Goal: Obtain resource: Obtain resource

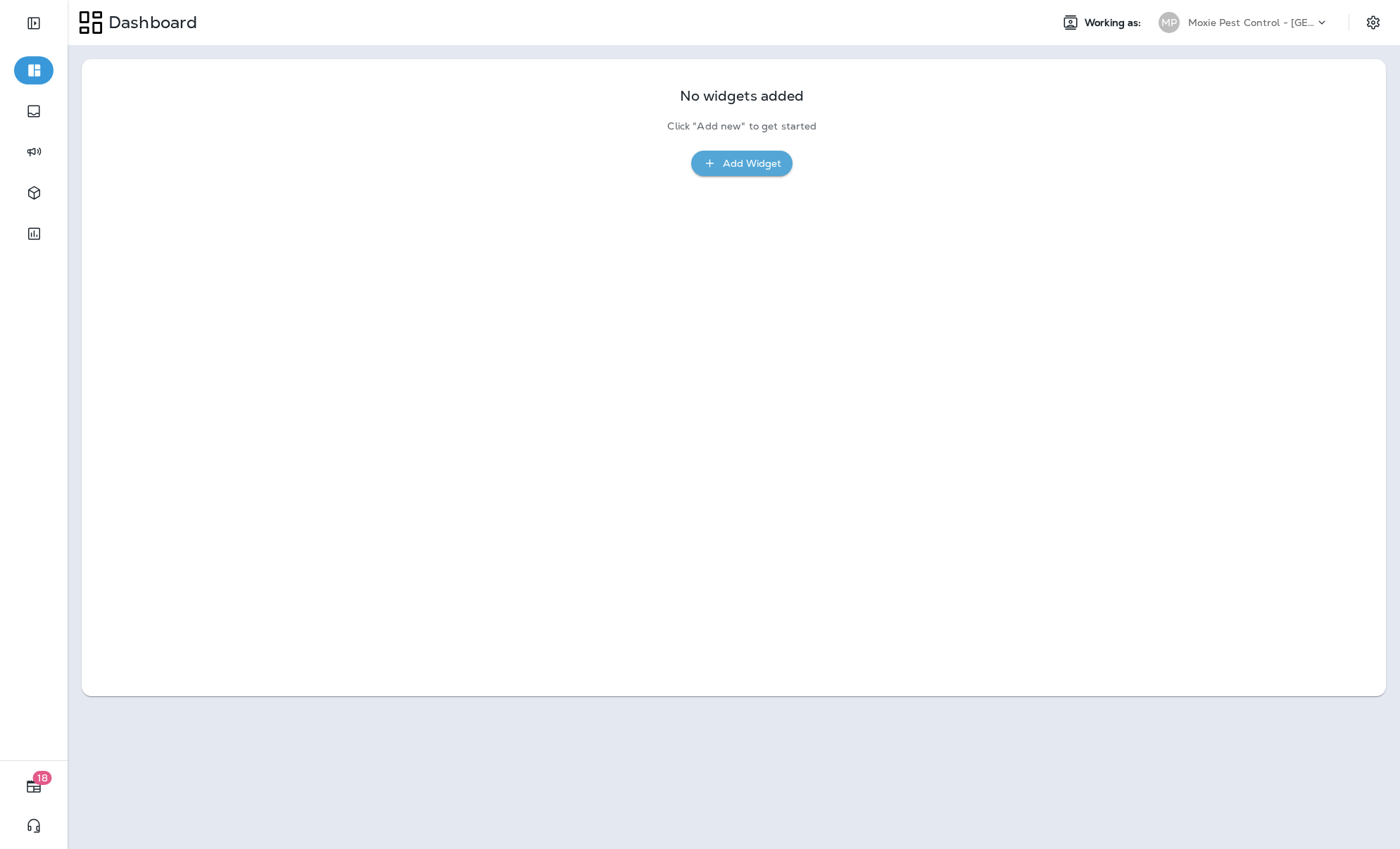
click at [1170, 24] on p "Moxie Pest Control - [GEOGRAPHIC_DATA]" at bounding box center [1251, 22] width 127 height 11
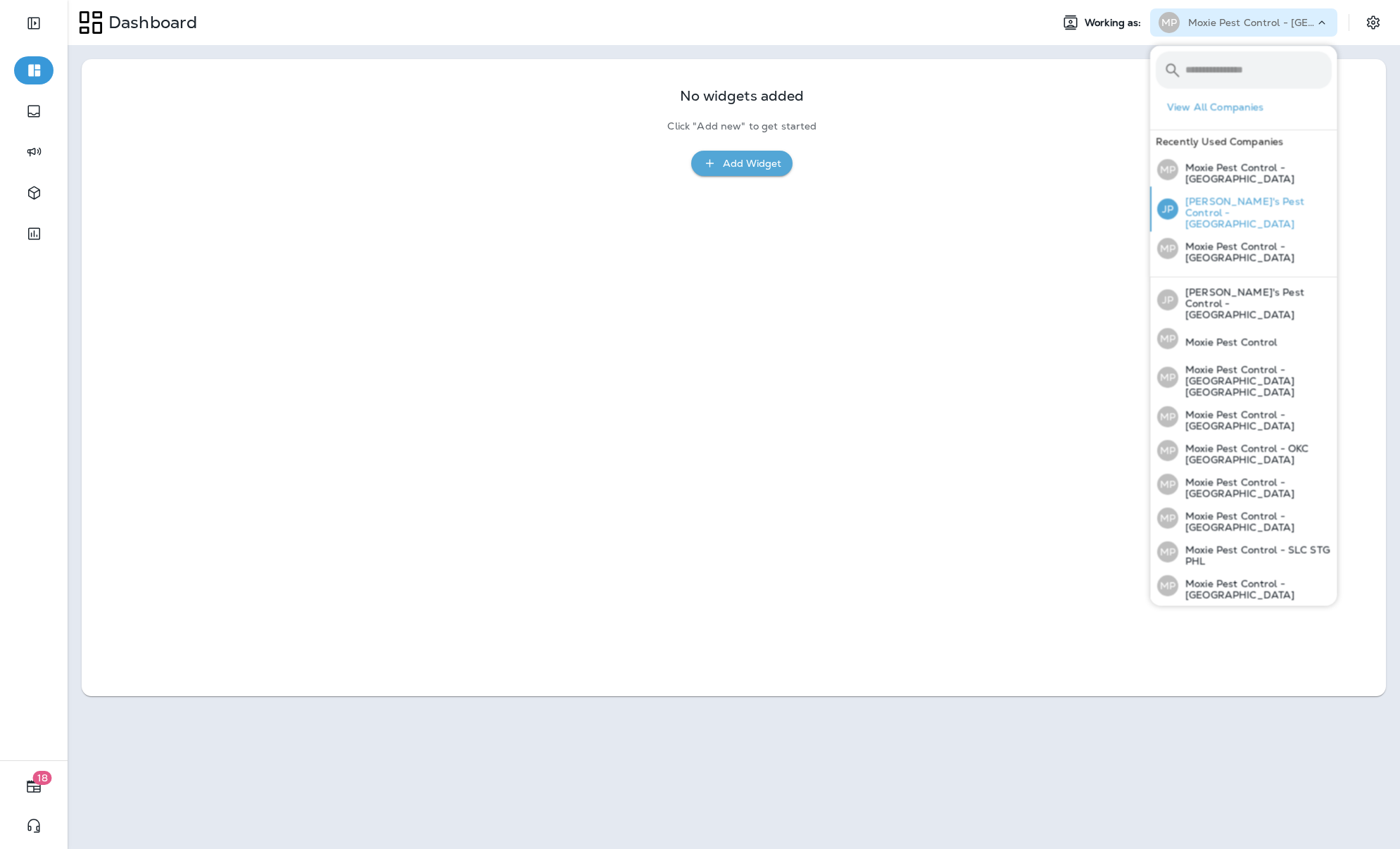
click at [1170, 200] on p "[PERSON_NAME]'s Pest Control - [GEOGRAPHIC_DATA]" at bounding box center [1256, 212] width 154 height 33
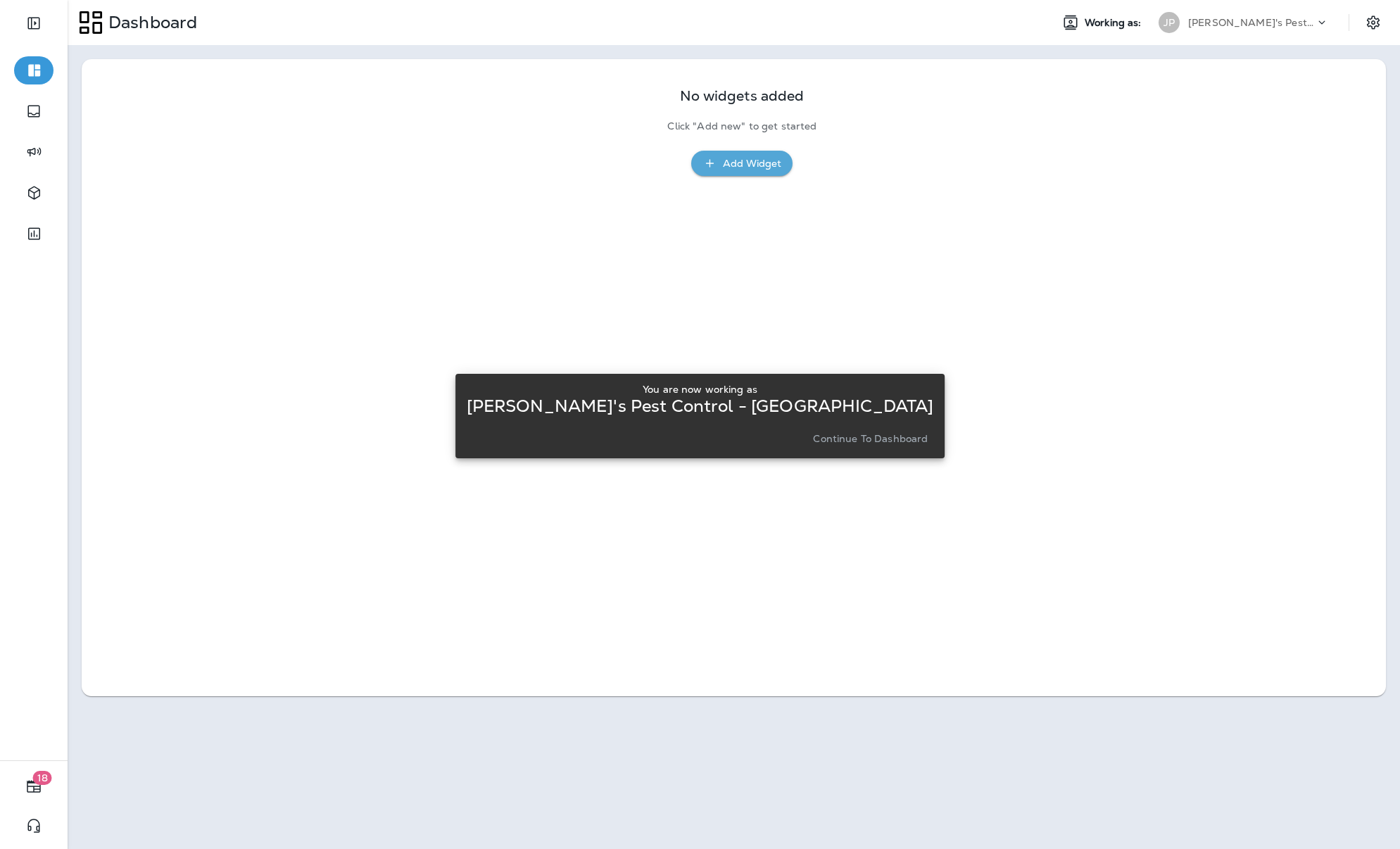
click at [843, 442] on p "Continue to Dashboard" at bounding box center [870, 439] width 115 height 11
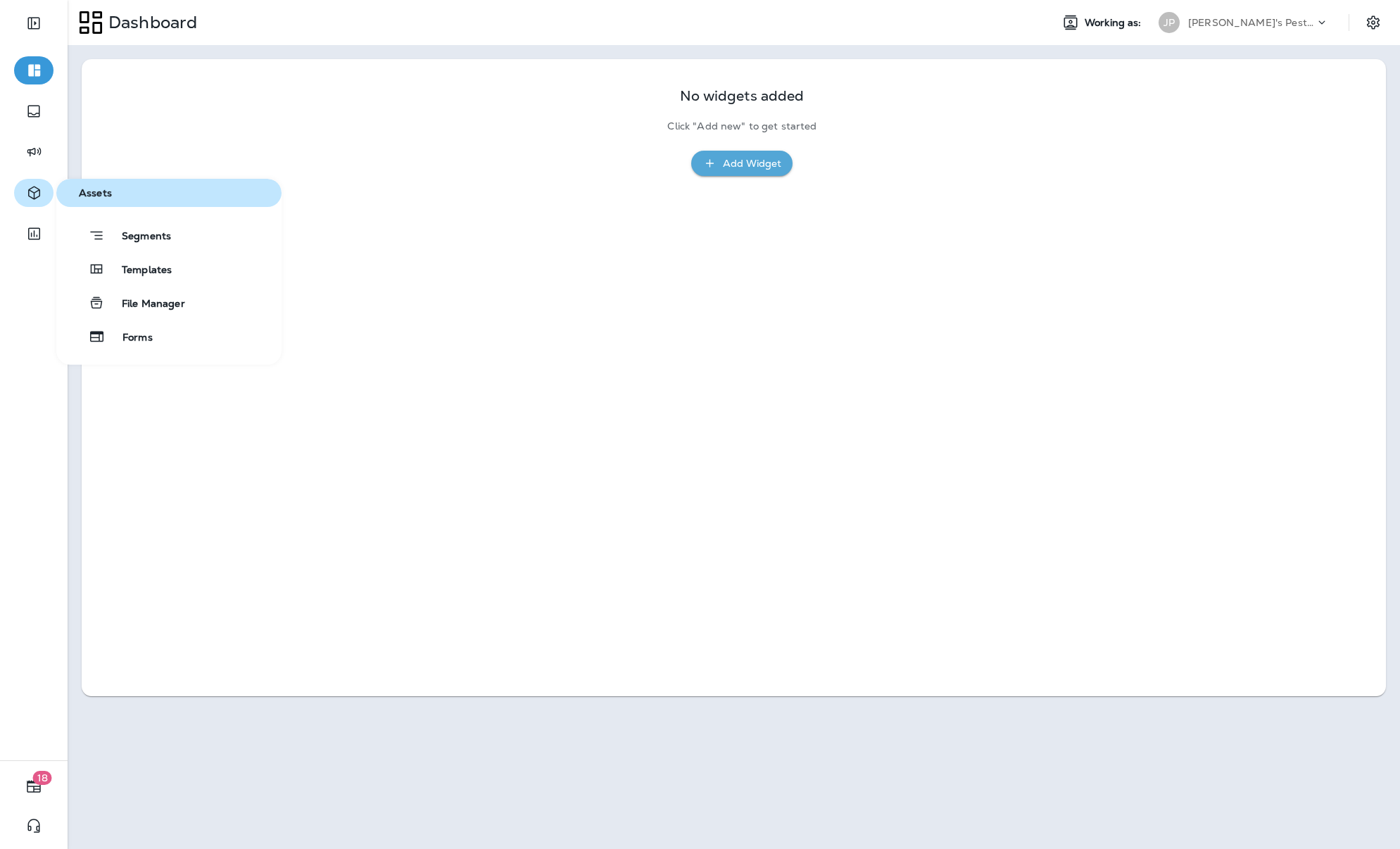
click at [47, 196] on button "button" at bounding box center [34, 192] width 40 height 28
click at [153, 261] on div "Templates" at bounding box center [117, 269] width 109 height 17
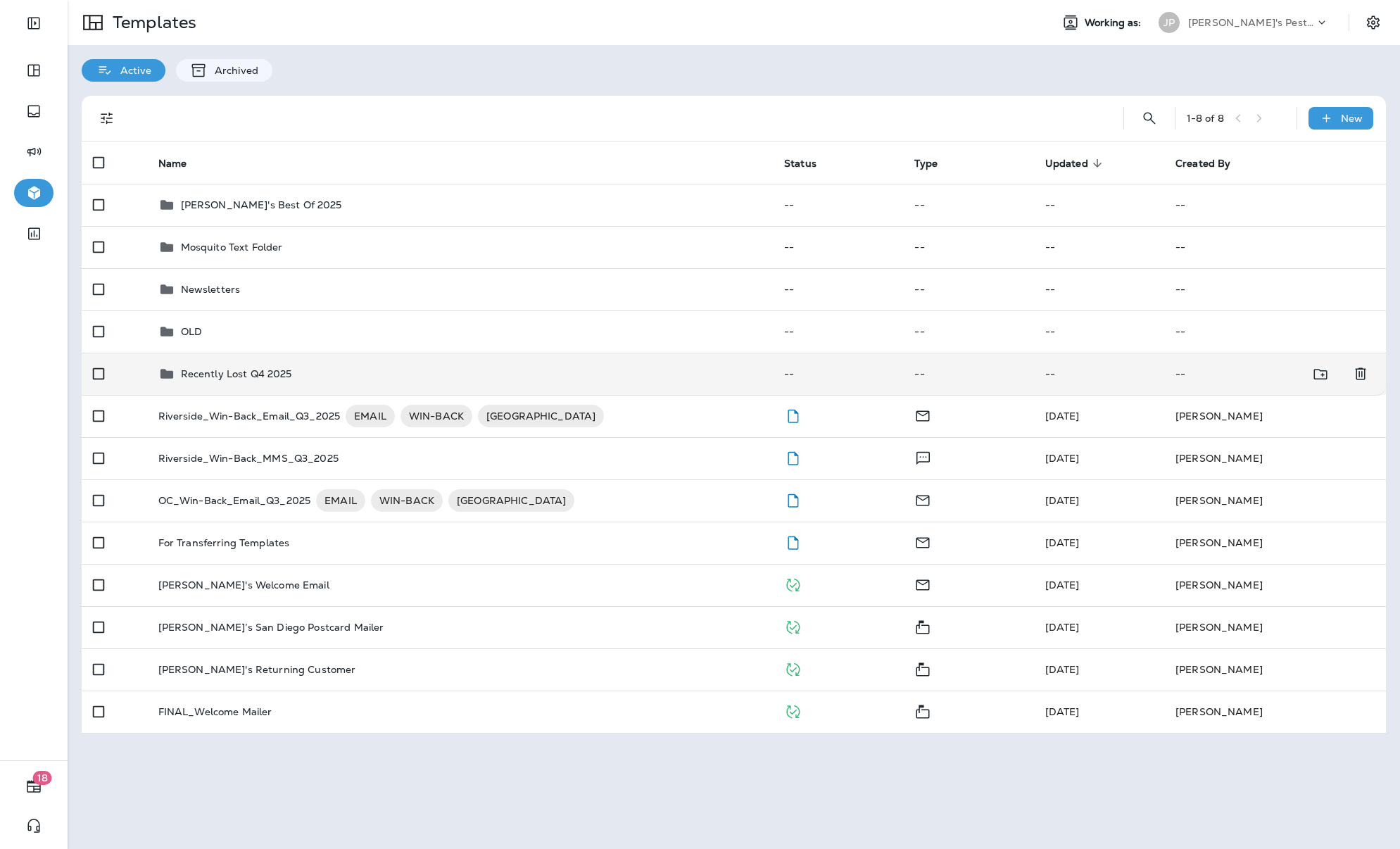
click at [232, 368] on p "Recently Lost Q4 2025" at bounding box center [236, 373] width 111 height 11
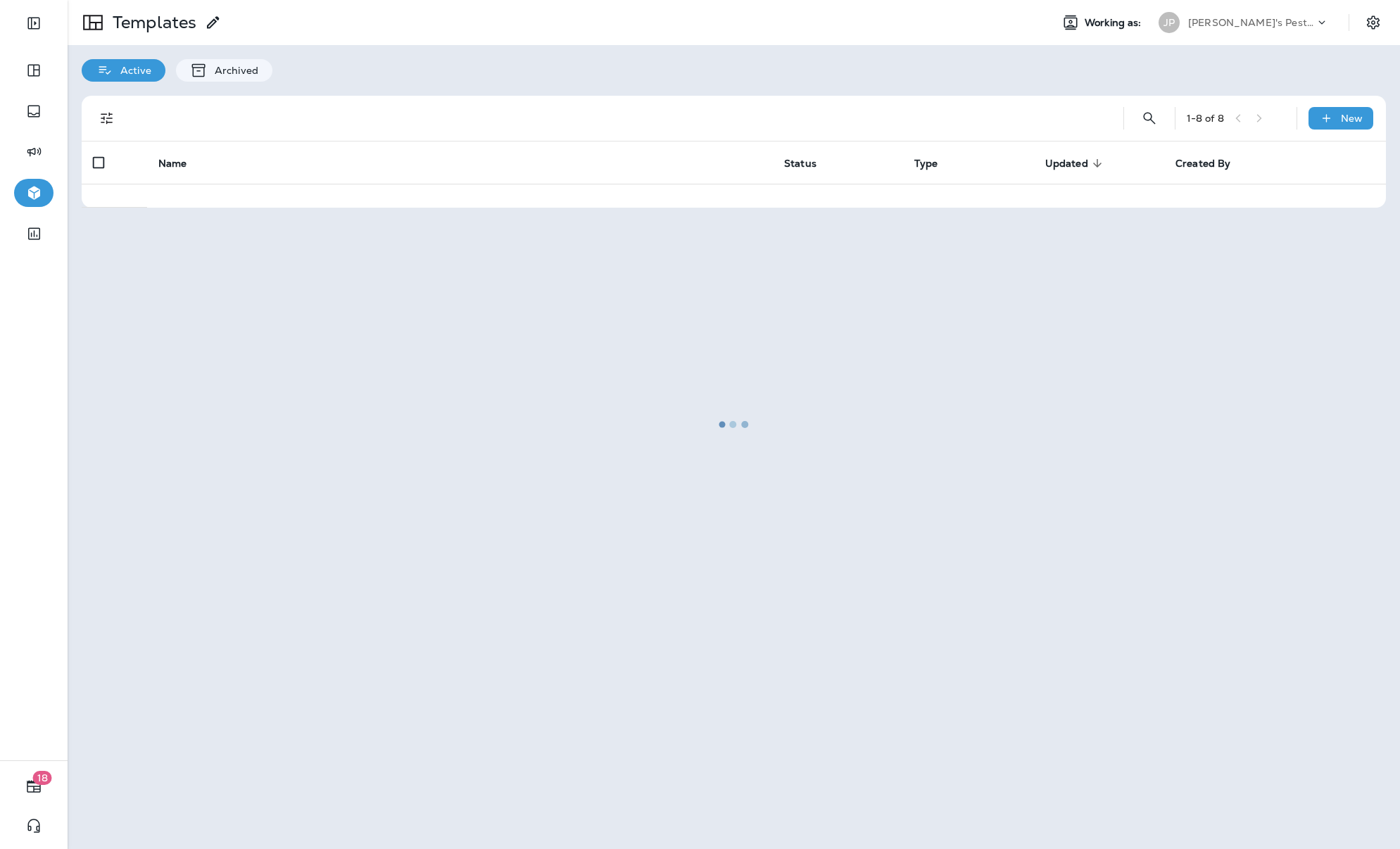
click at [232, 368] on div at bounding box center [734, 424] width 1330 height 846
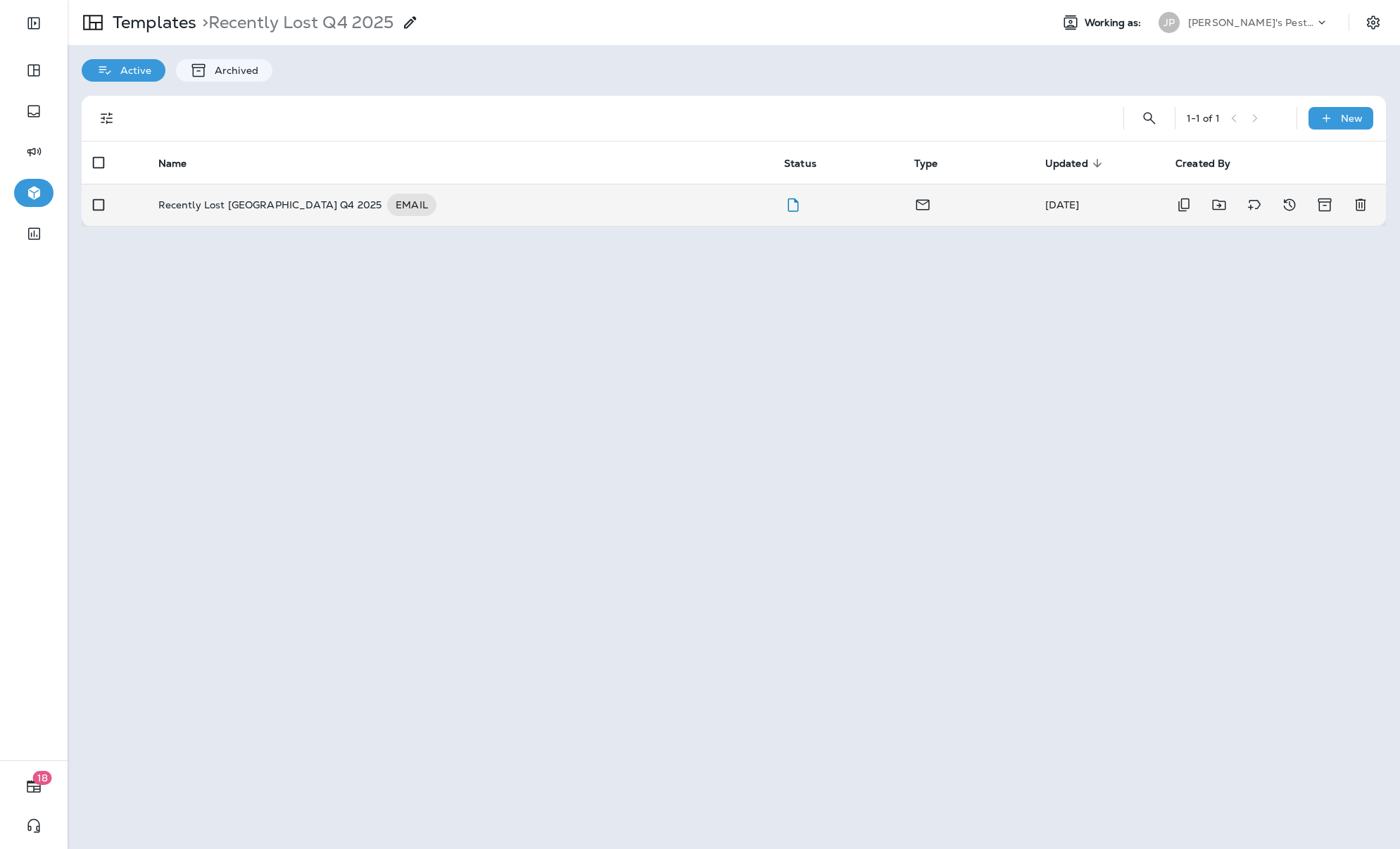
click at [265, 198] on p "Recently Lost [GEOGRAPHIC_DATA] Q4 2025" at bounding box center [270, 205] width 223 height 23
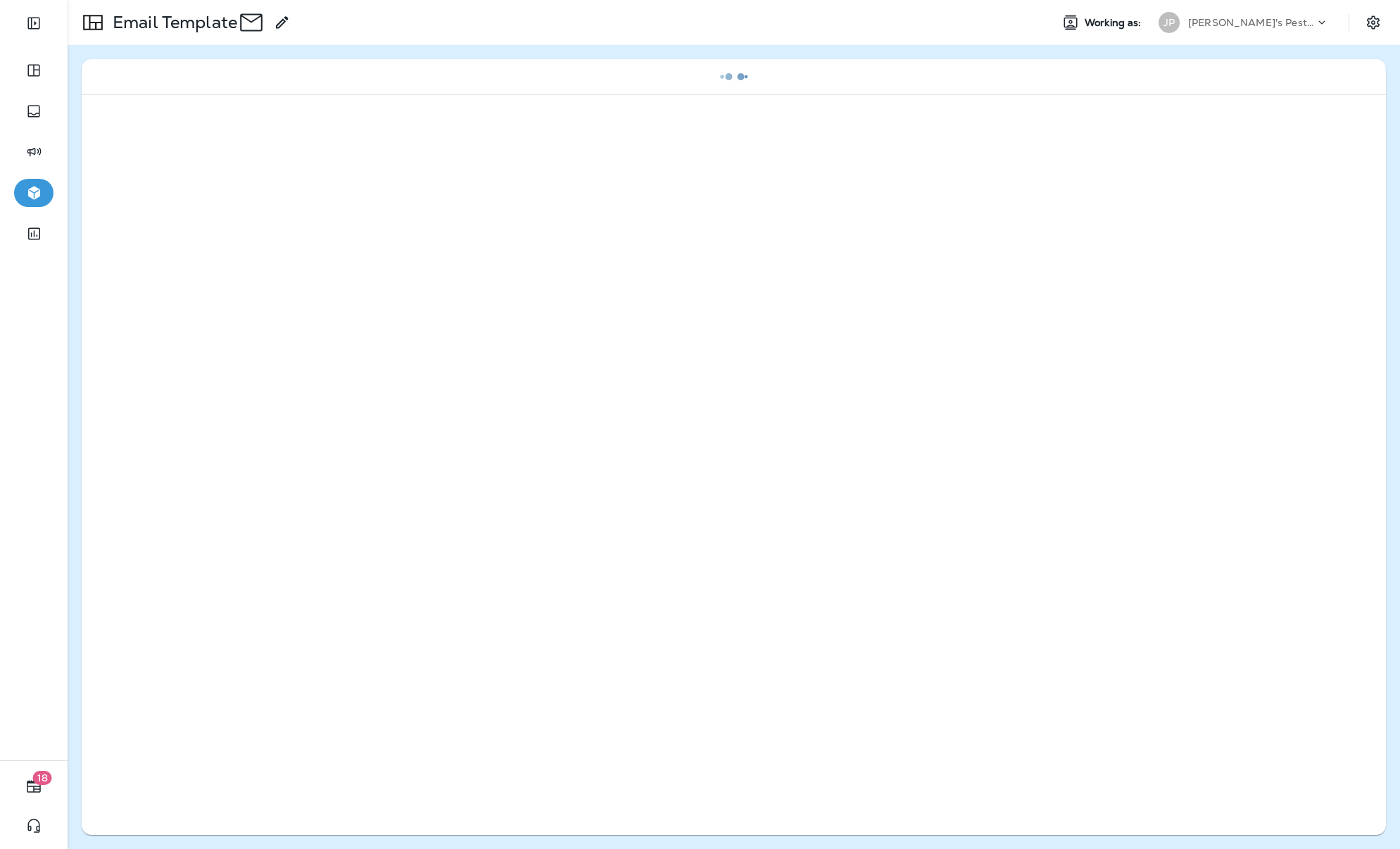
click at [265, 198] on div at bounding box center [733, 463] width 1304 height 737
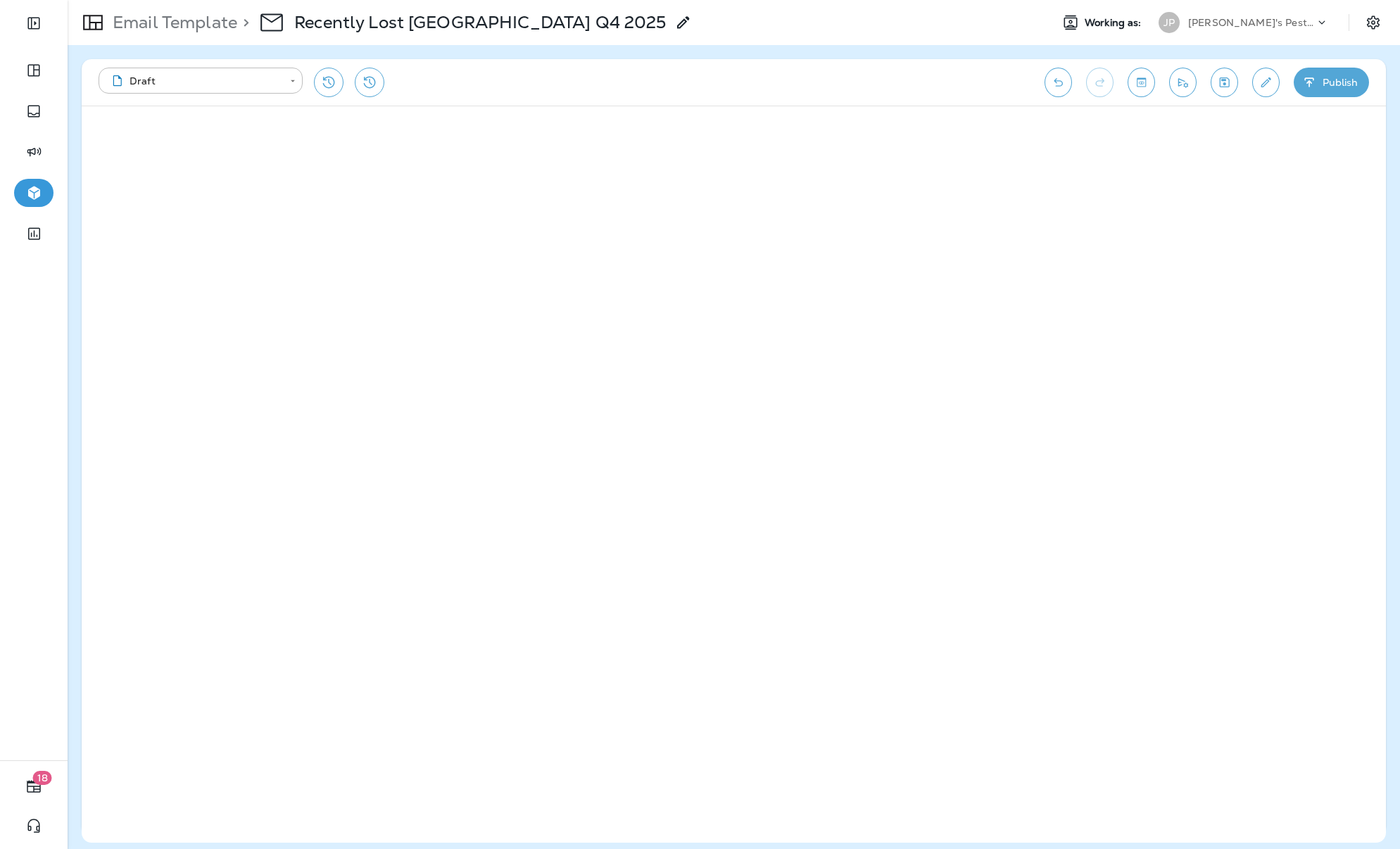
click at [1170, 21] on p "[PERSON_NAME]'s Pest Control - [GEOGRAPHIC_DATA]" at bounding box center [1251, 22] width 127 height 11
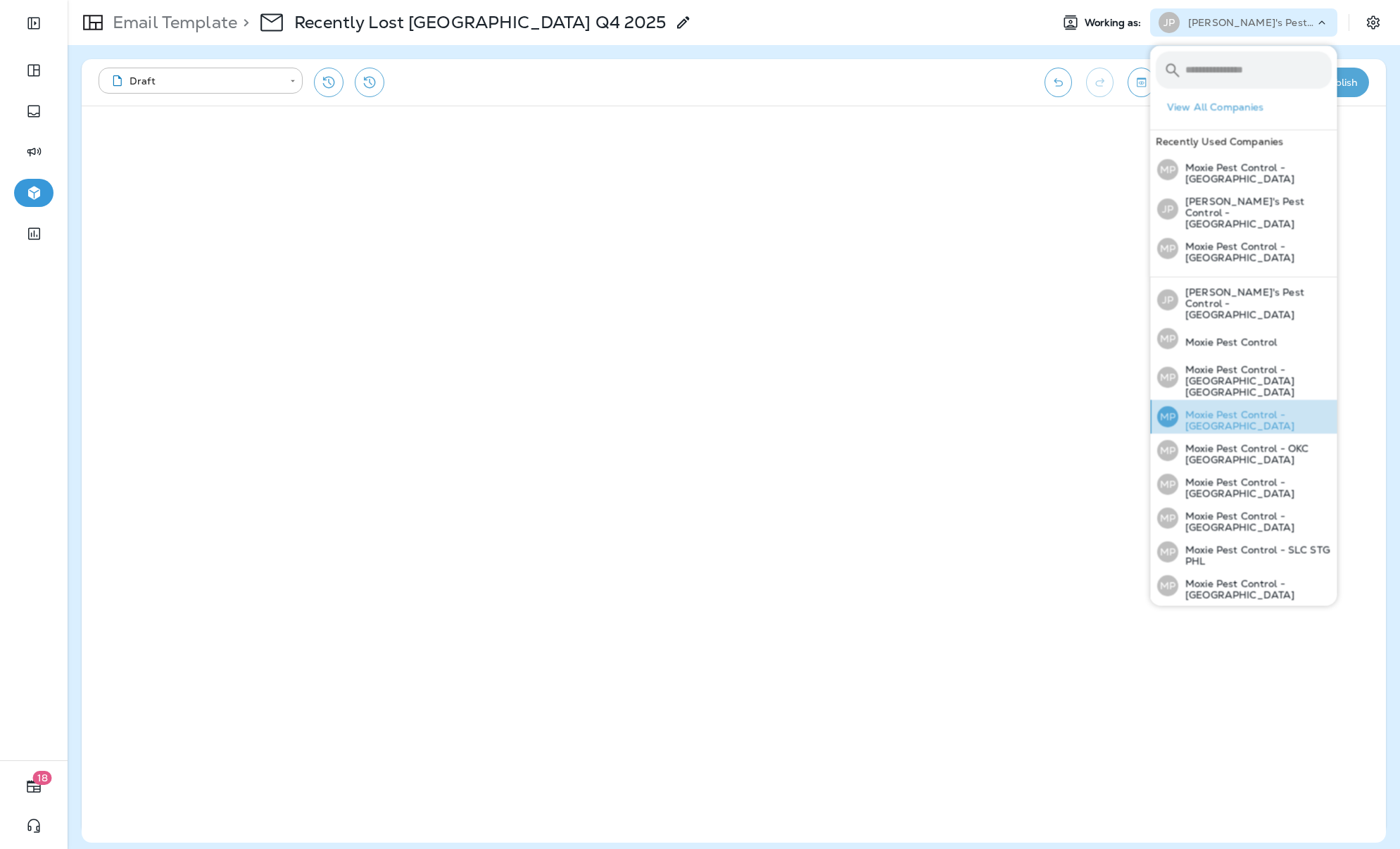
click at [1170, 409] on p "Moxie Pest Control - [GEOGRAPHIC_DATA]" at bounding box center [1256, 420] width 154 height 23
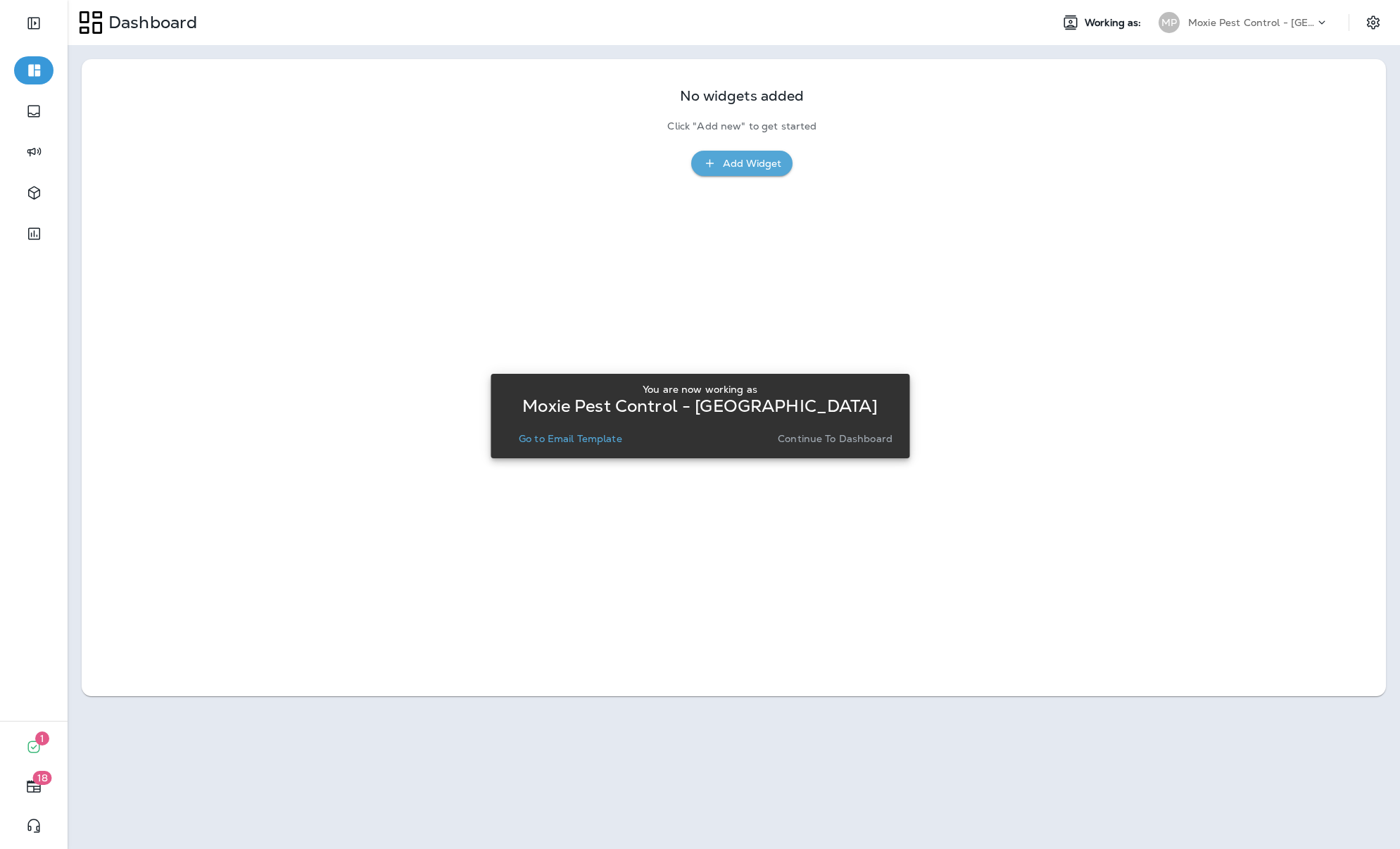
click at [856, 435] on p "Continue to Dashboard" at bounding box center [835, 439] width 115 height 11
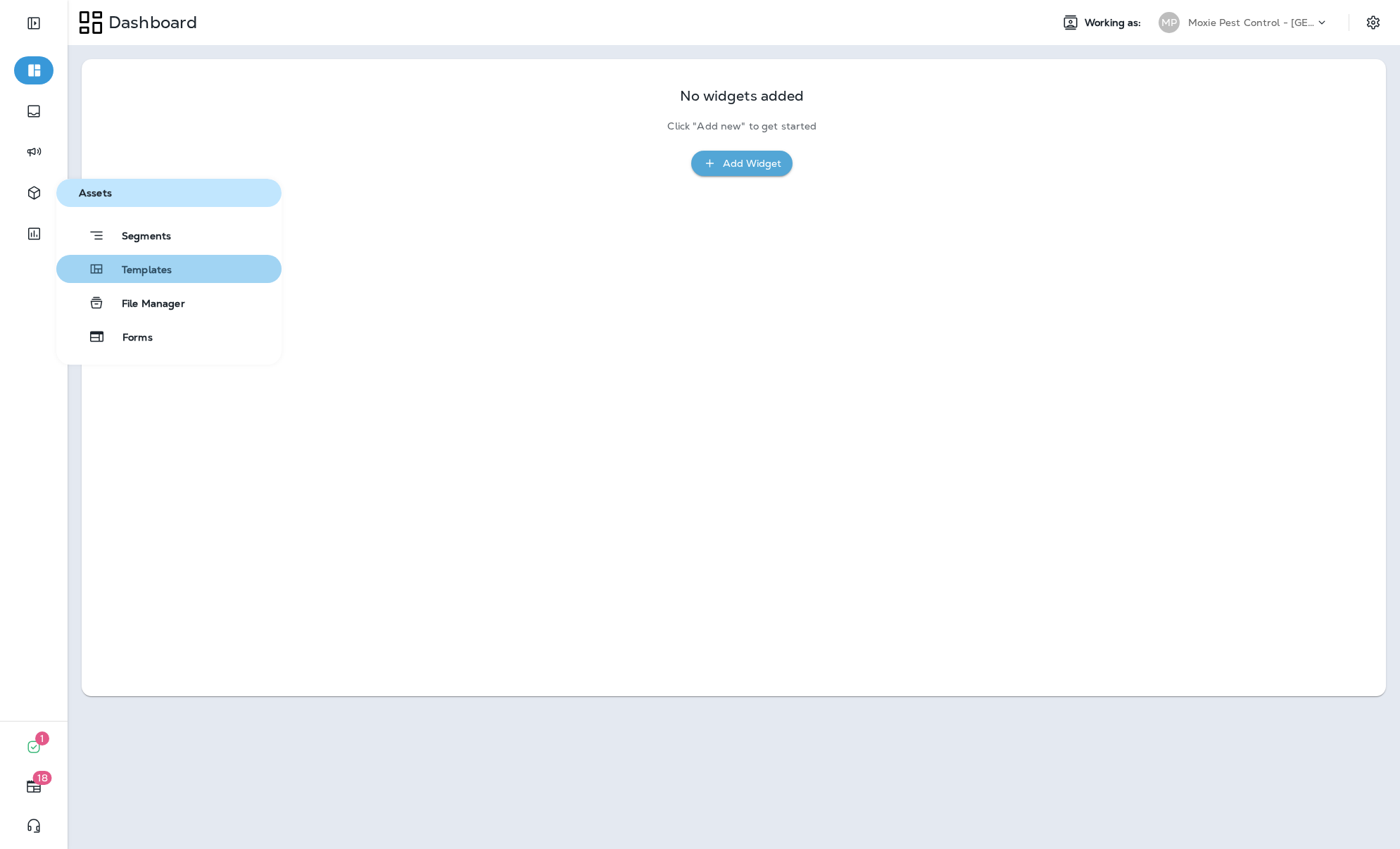
click at [156, 264] on span "Templates" at bounding box center [138, 271] width 67 height 14
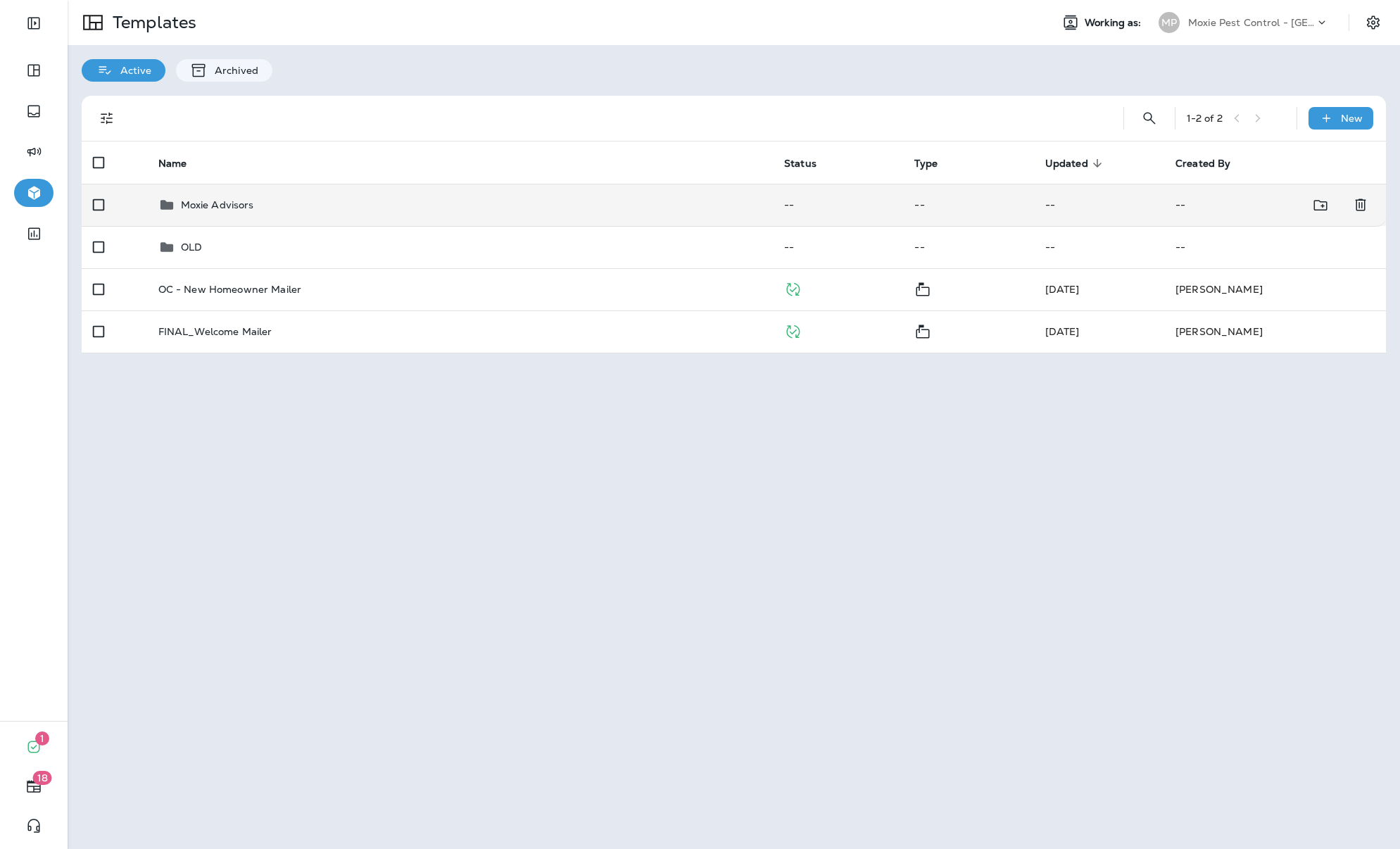
click at [214, 204] on p "Moxie Advisors" at bounding box center [217, 204] width 73 height 11
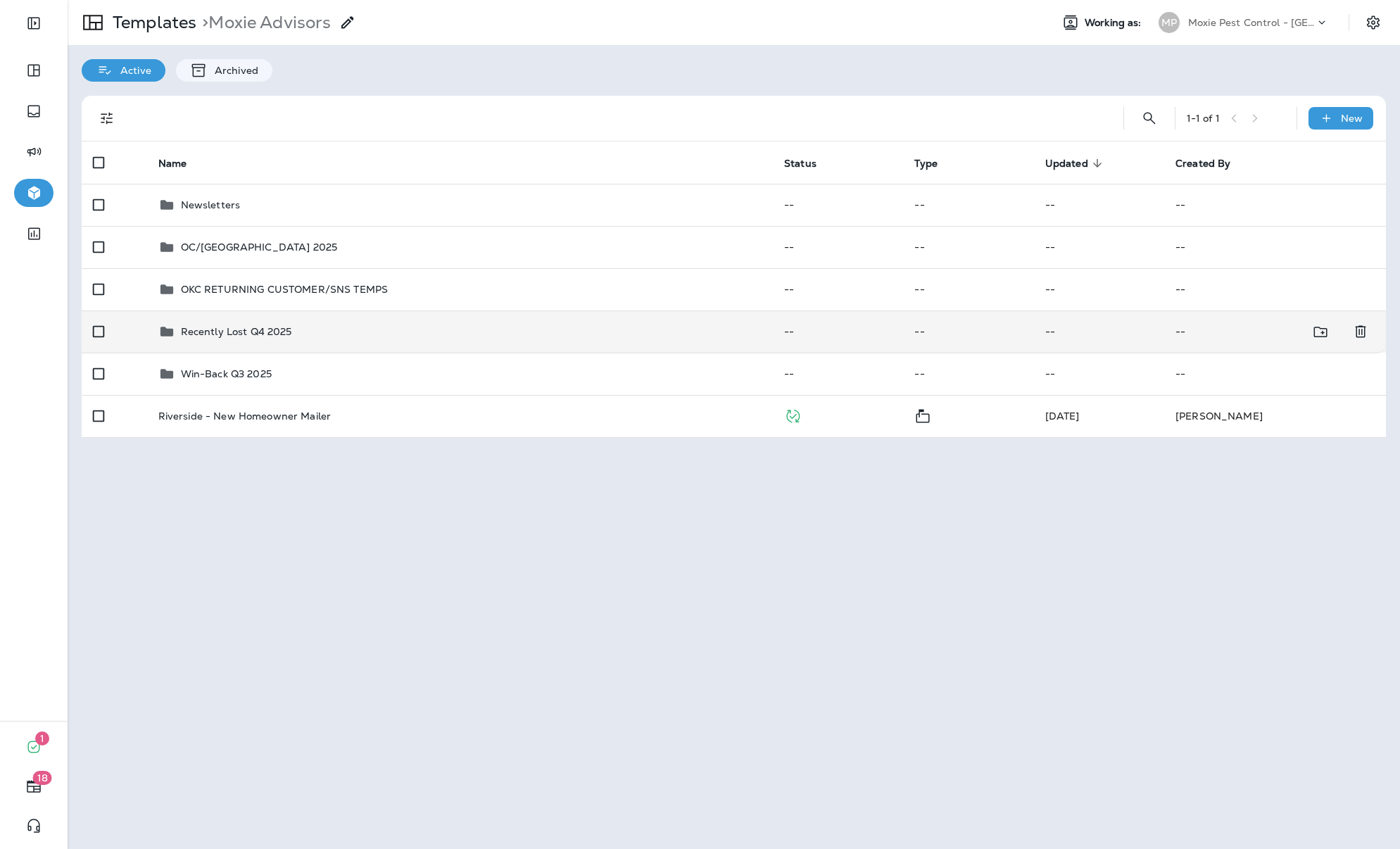
click at [224, 329] on p "Recently Lost Q4 2025" at bounding box center [236, 331] width 111 height 11
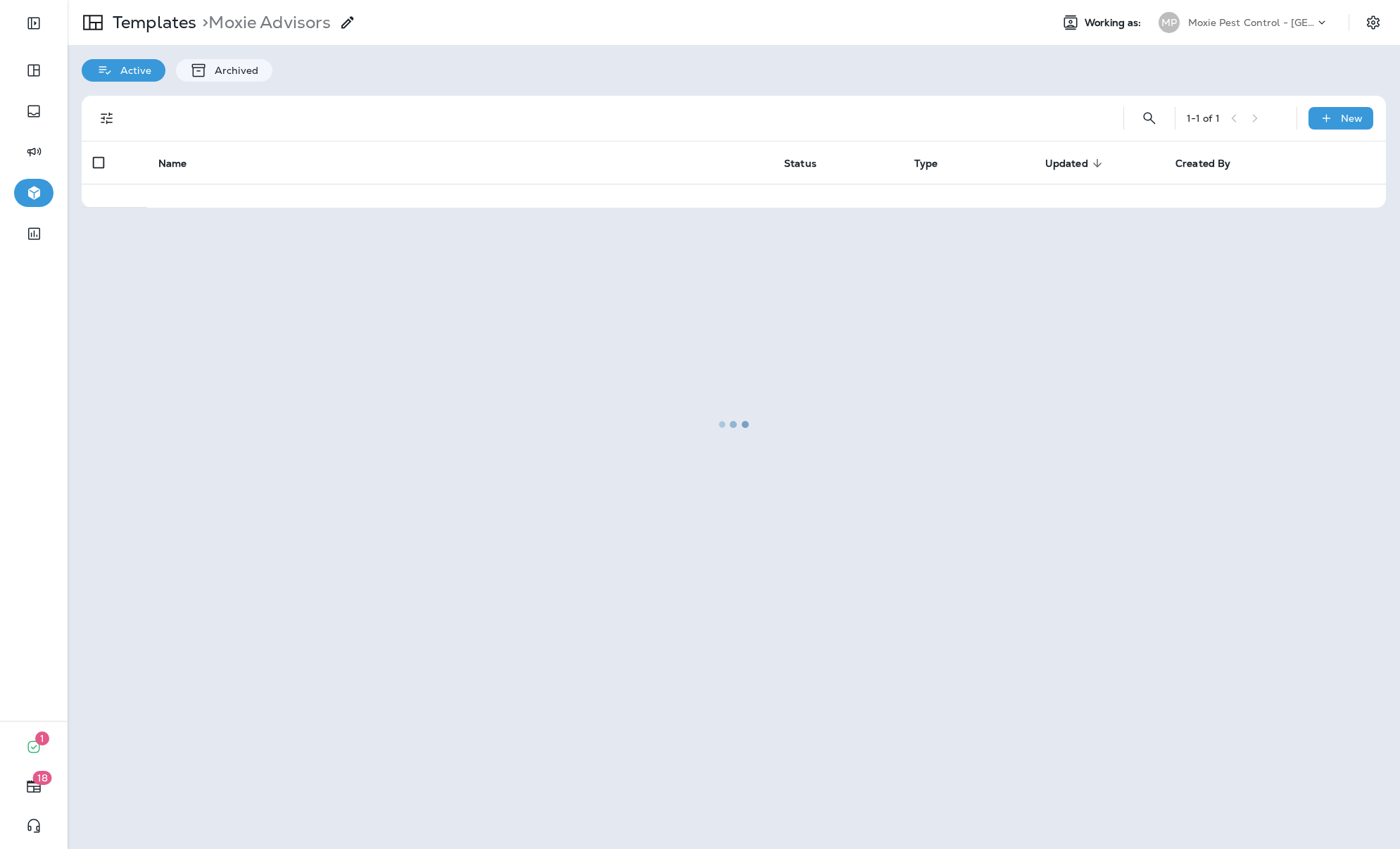
click at [224, 329] on div at bounding box center [734, 424] width 1330 height 846
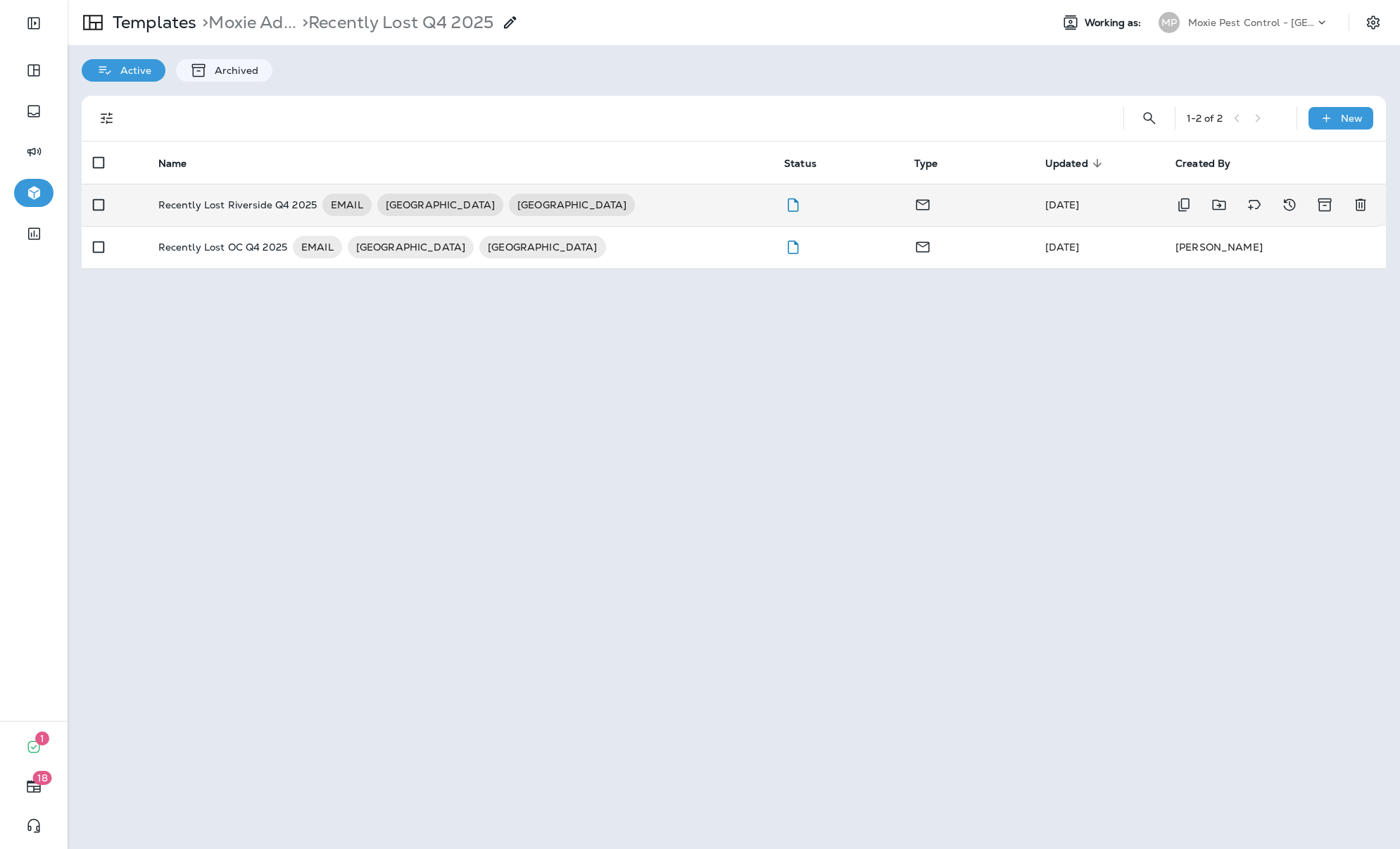
click at [304, 201] on p "Recently Lost Riverside Q4 2025" at bounding box center [237, 205] width 158 height 23
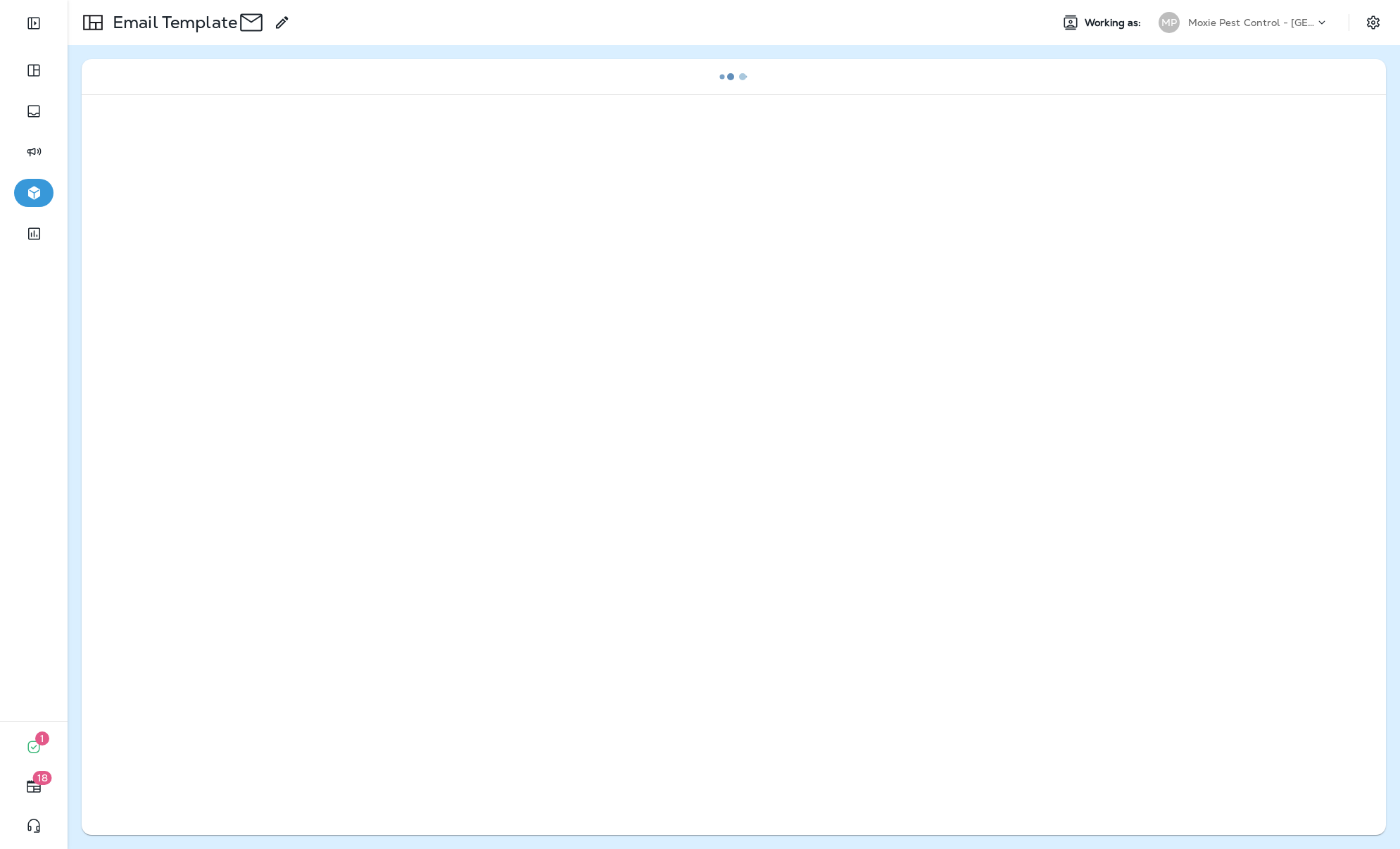
click at [304, 201] on div at bounding box center [733, 463] width 1304 height 737
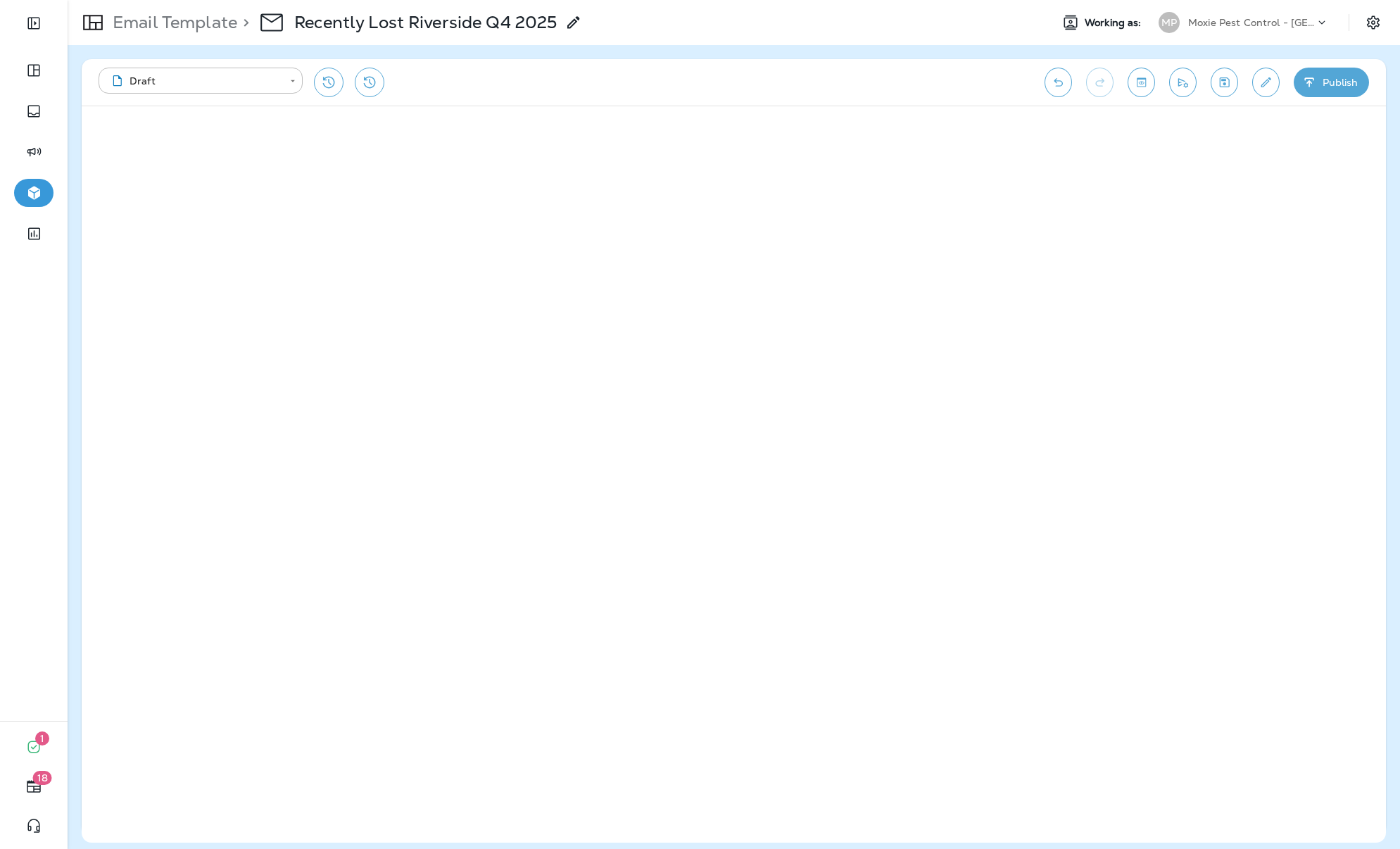
click at [1170, 17] on p "Moxie Pest Control - [GEOGRAPHIC_DATA]" at bounding box center [1251, 22] width 127 height 11
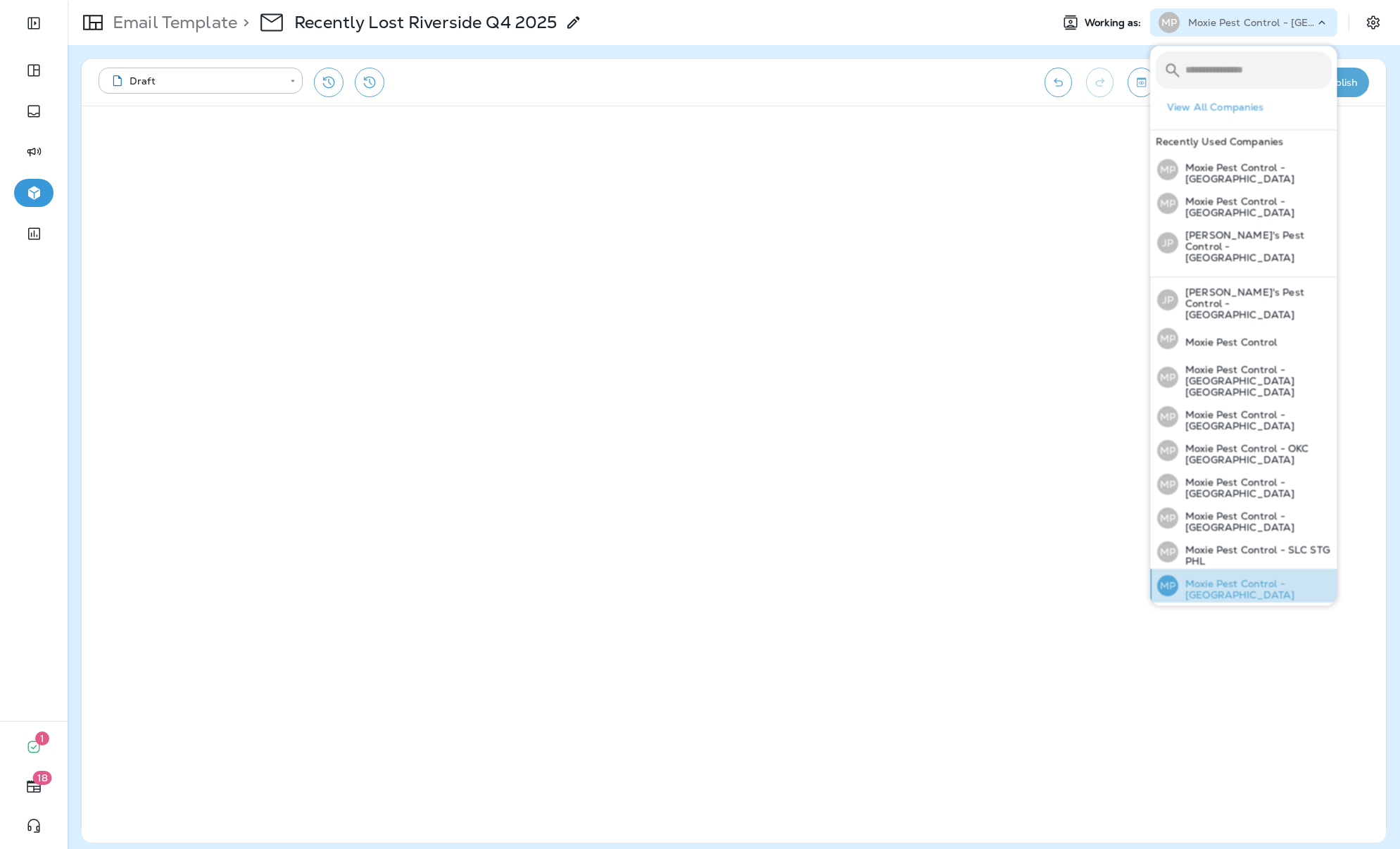
click at [1170, 578] on p "Moxie Pest Control - [GEOGRAPHIC_DATA]" at bounding box center [1256, 589] width 154 height 23
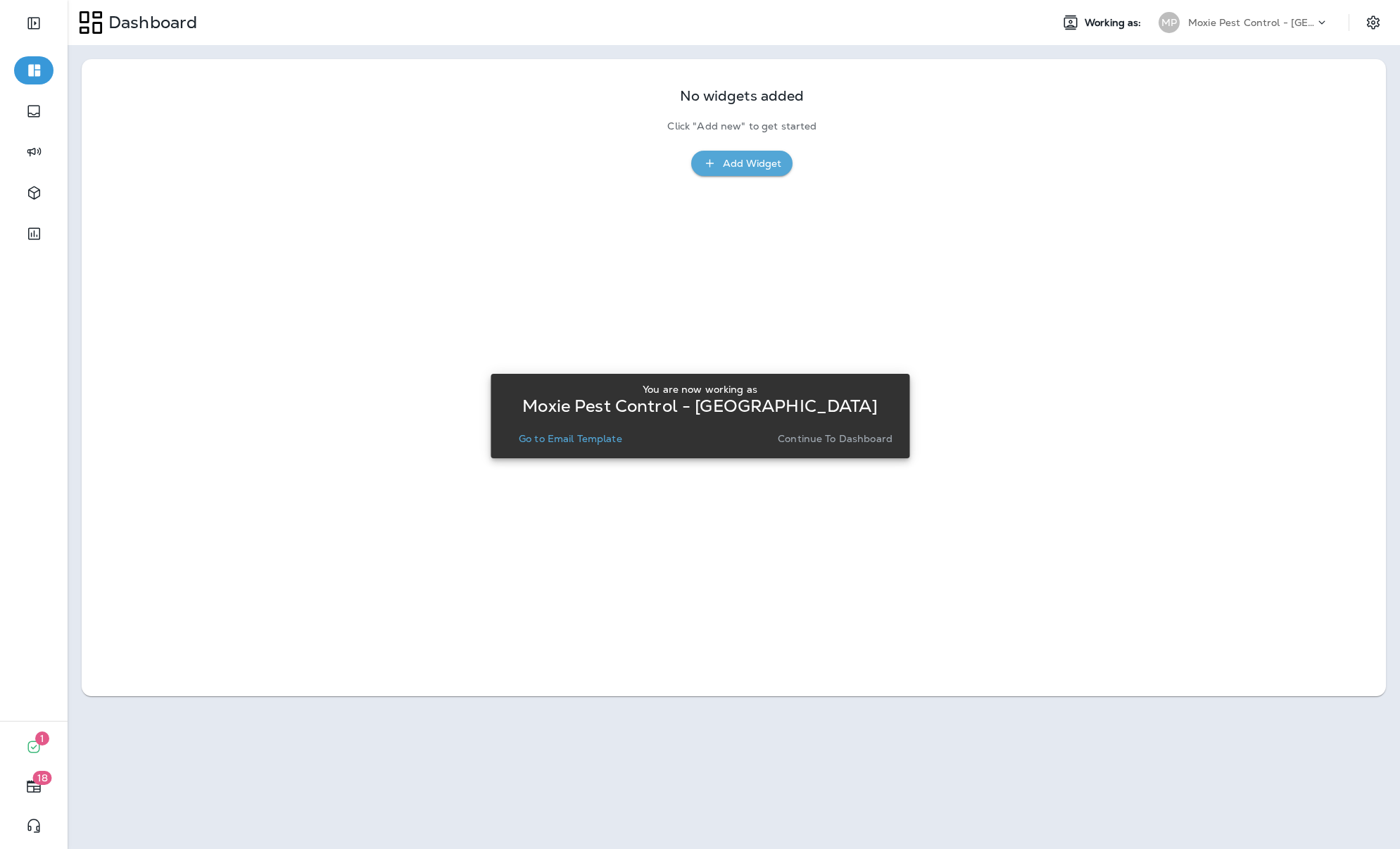
click at [892, 437] on button "Continue to Dashboard" at bounding box center [835, 439] width 126 height 20
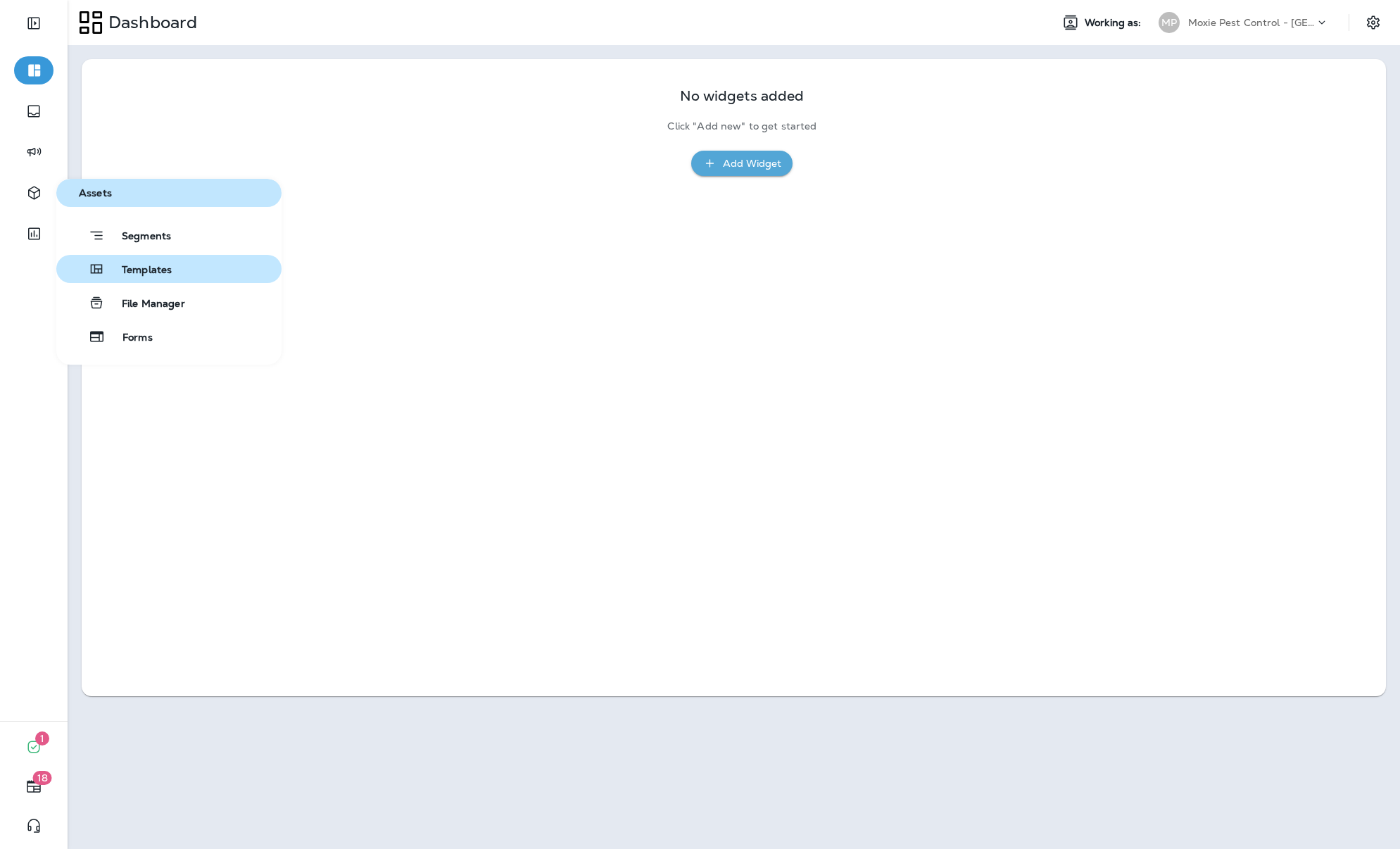
click at [158, 268] on span "Templates" at bounding box center [138, 271] width 67 height 14
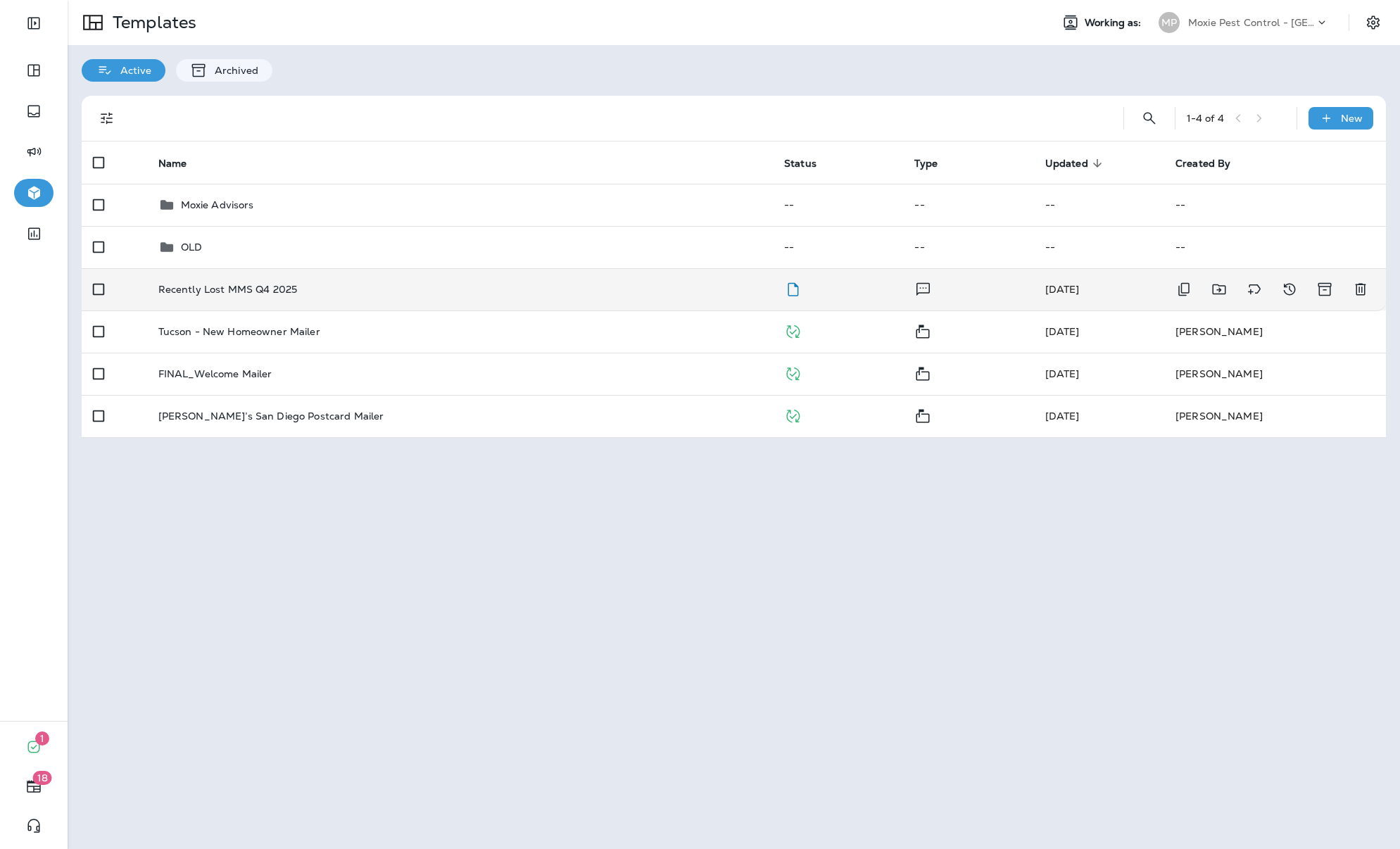
click at [223, 291] on p "Recently Lost MMS Q4 2025" at bounding box center [227, 289] width 139 height 11
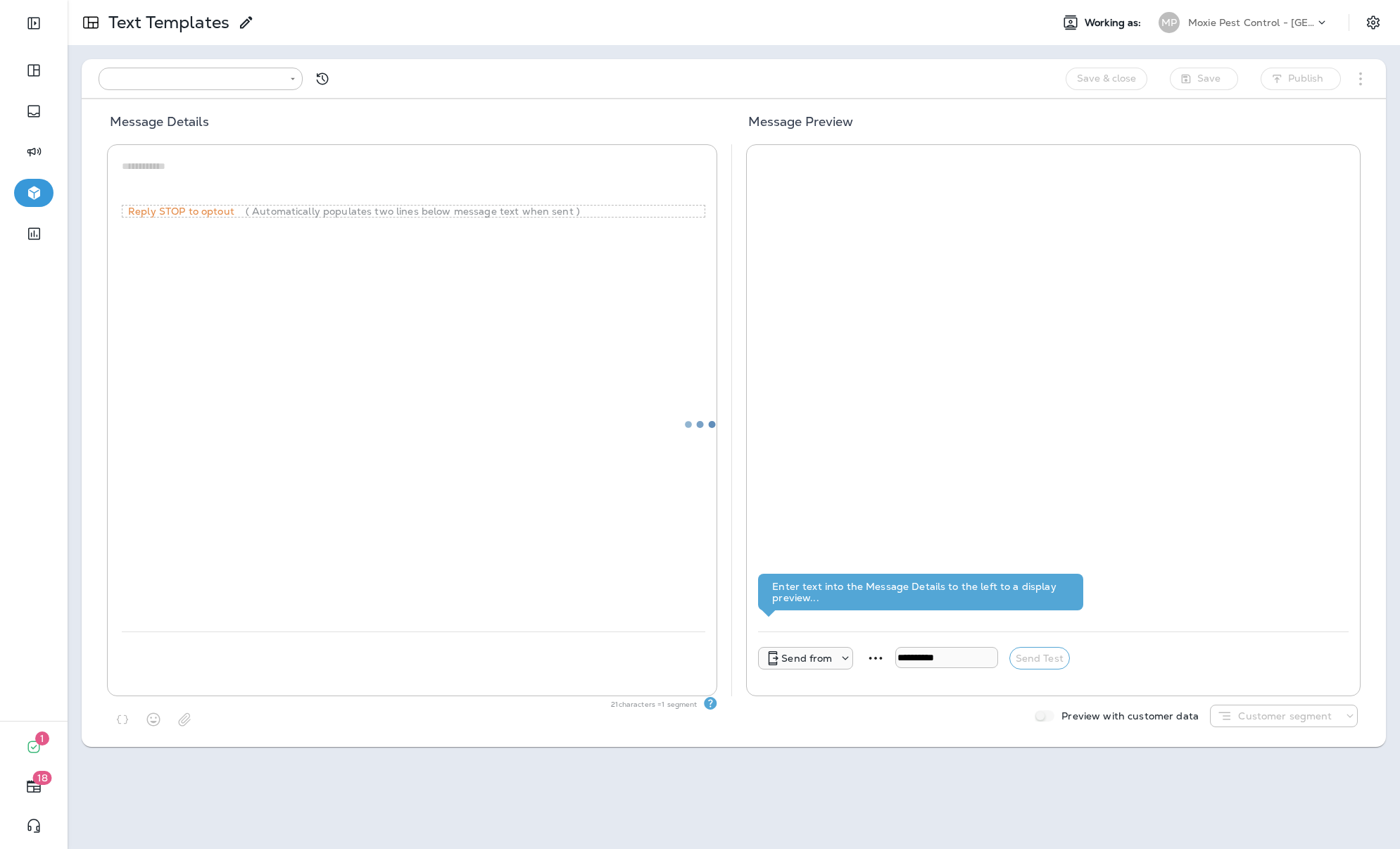
click at [223, 291] on div at bounding box center [700, 424] width 1398 height 846
type input "**********"
type textarea "**********"
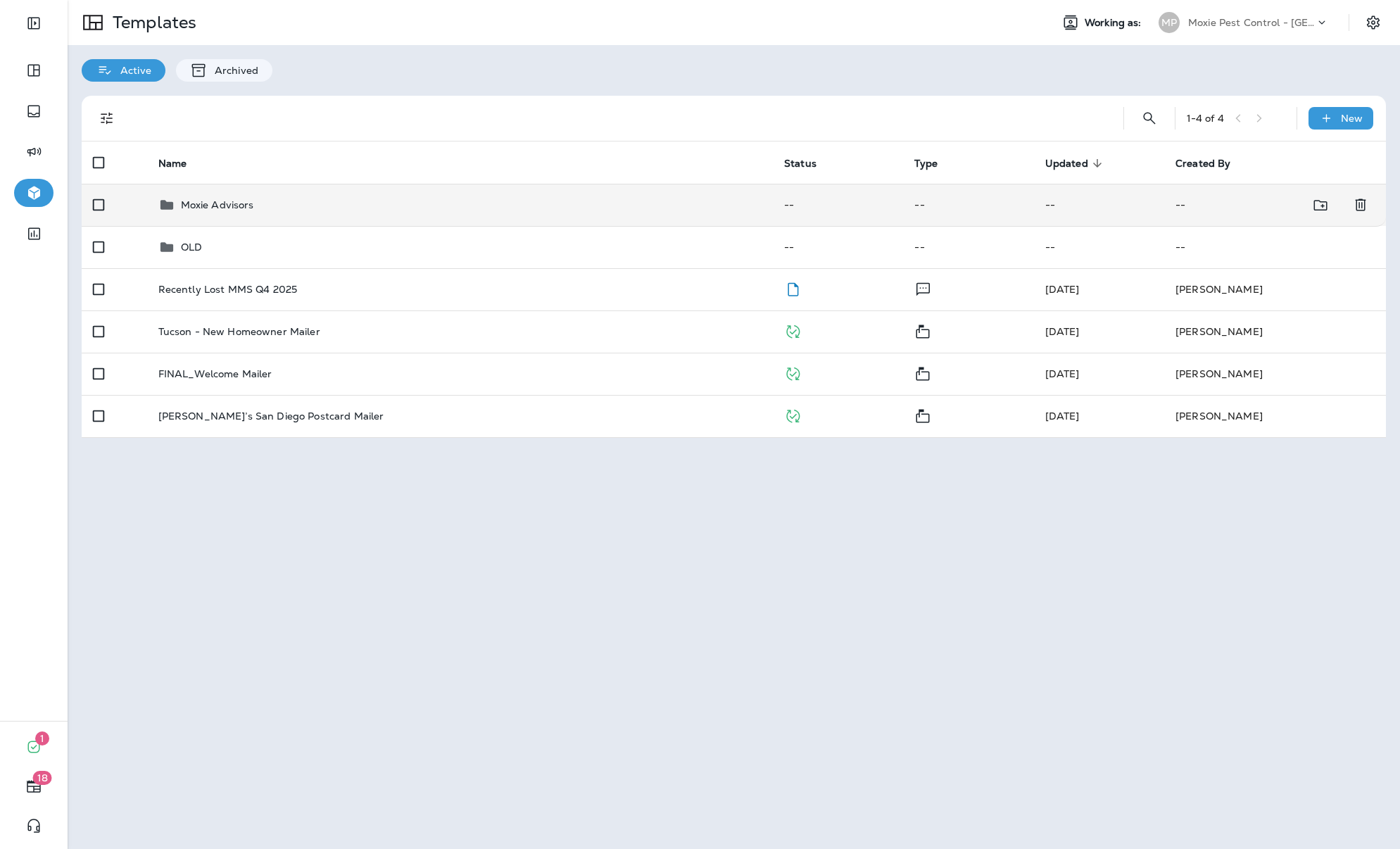
click at [224, 202] on p "Moxie Advisors" at bounding box center [217, 204] width 73 height 11
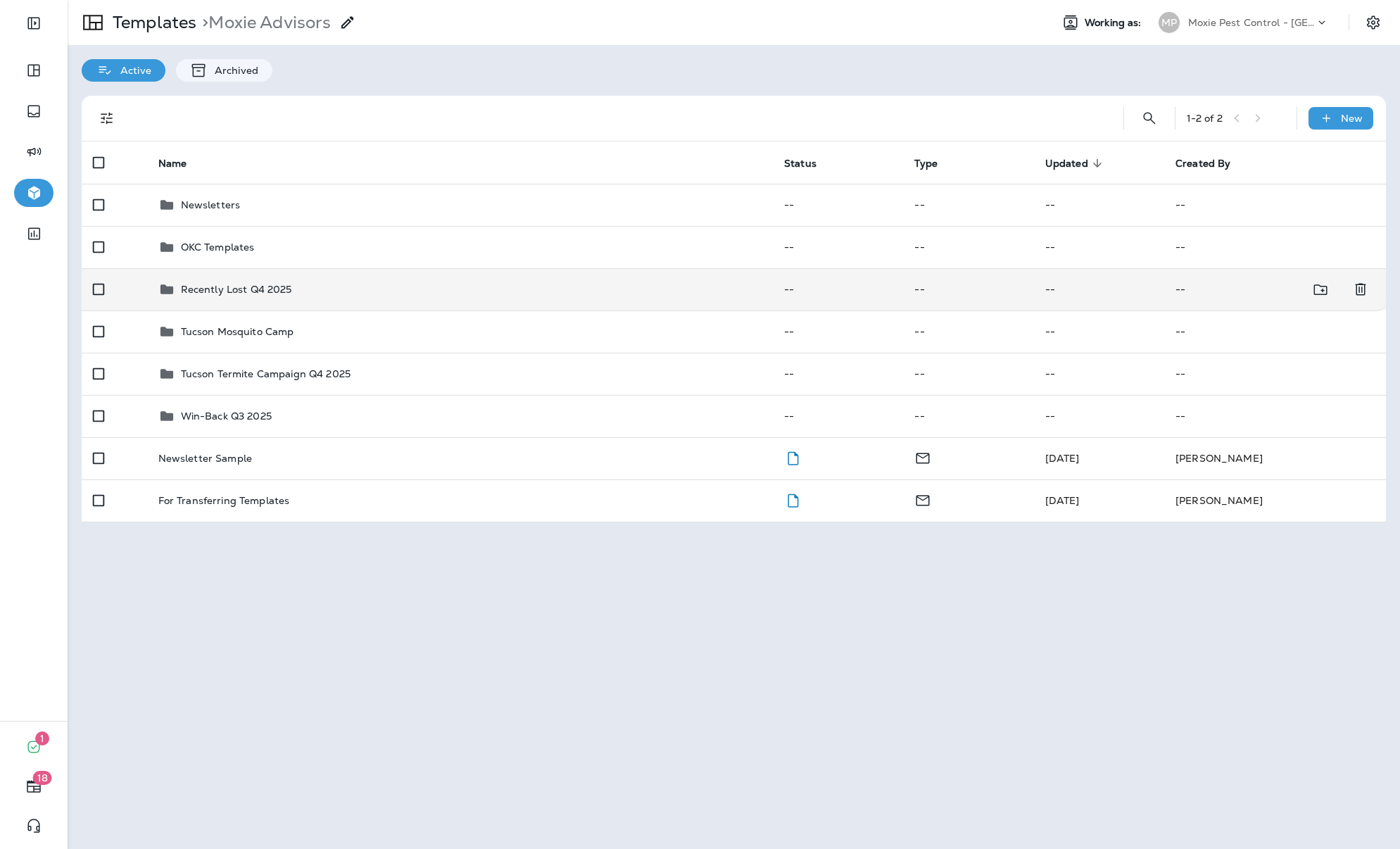
click at [230, 287] on p "Recently Lost Q4 2025" at bounding box center [236, 289] width 111 height 11
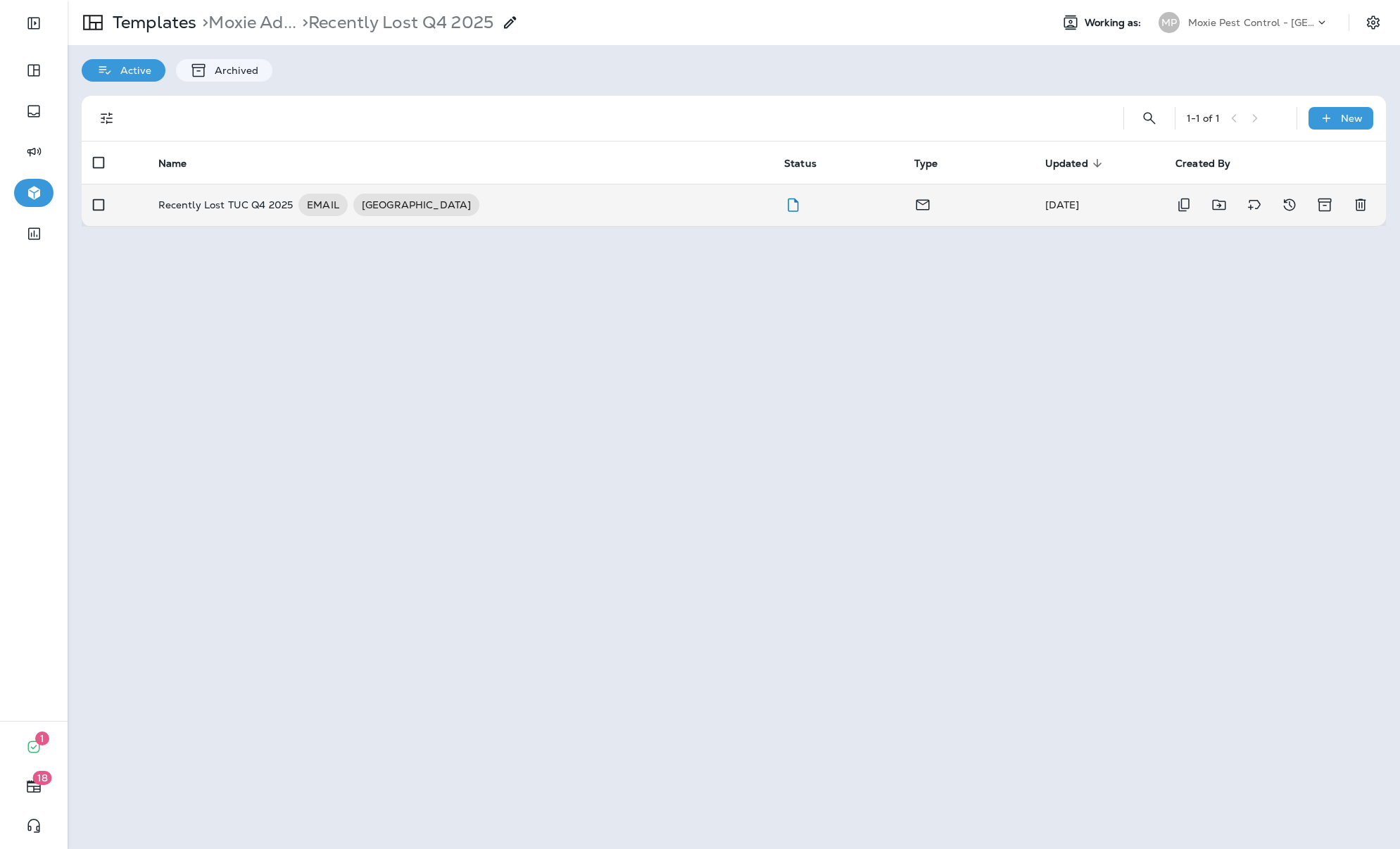
click at [239, 198] on p "Recently Lost TUC Q4 2025" at bounding box center [226, 205] width 135 height 23
